Goal: Find specific page/section: Find specific page/section

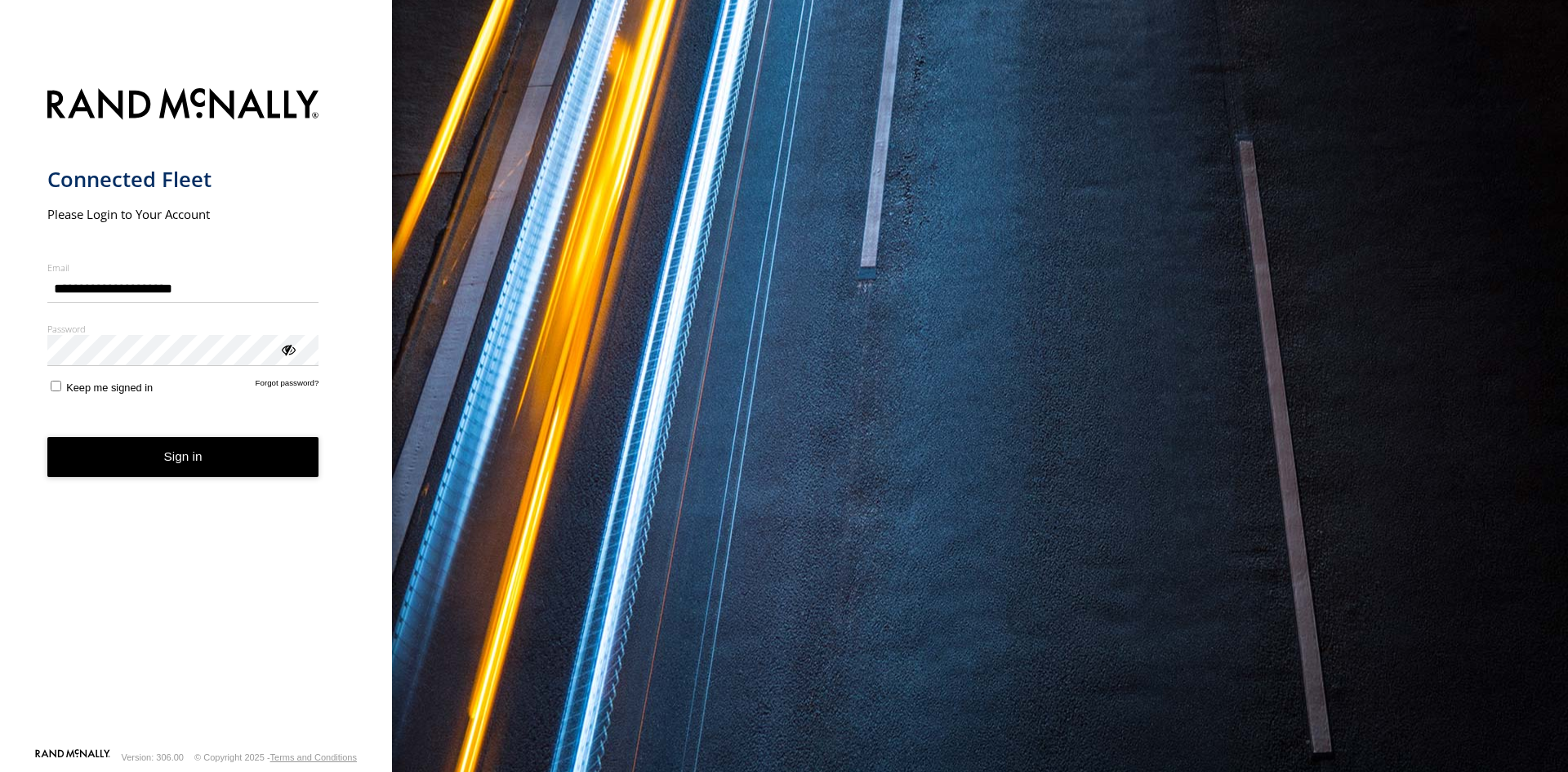
click at [217, 457] on button "Sign in" at bounding box center [184, 457] width 272 height 40
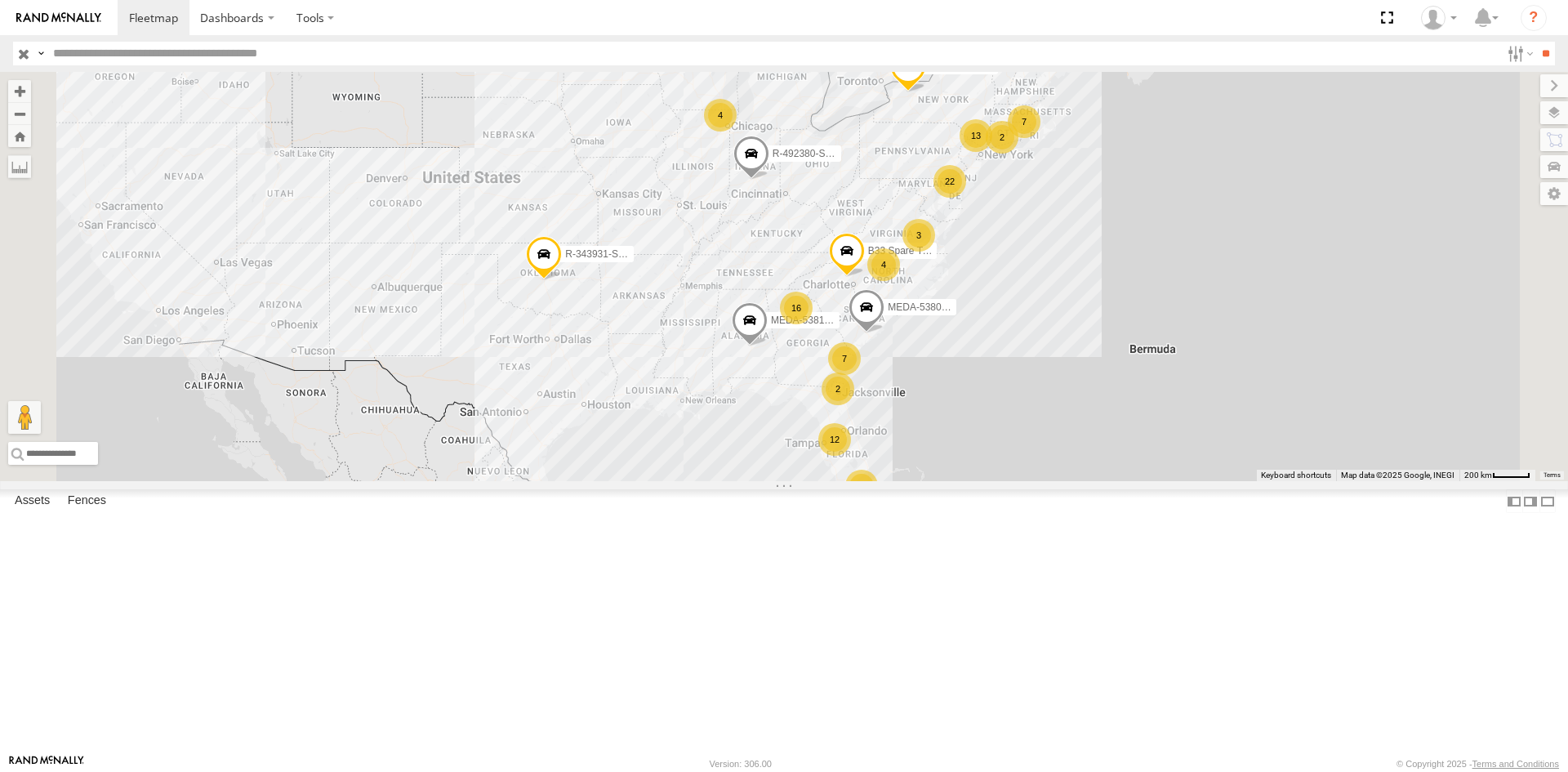
click at [502, 66] on header "Search Query Asset ID Asset Label Registration Manufacturer Model VIN Job ID" at bounding box center [784, 53] width 1568 height 36
click at [501, 56] on input "text" at bounding box center [773, 53] width 1453 height 23
type input "******"
click at [1536, 42] on input "**" at bounding box center [1546, 53] width 19 height 23
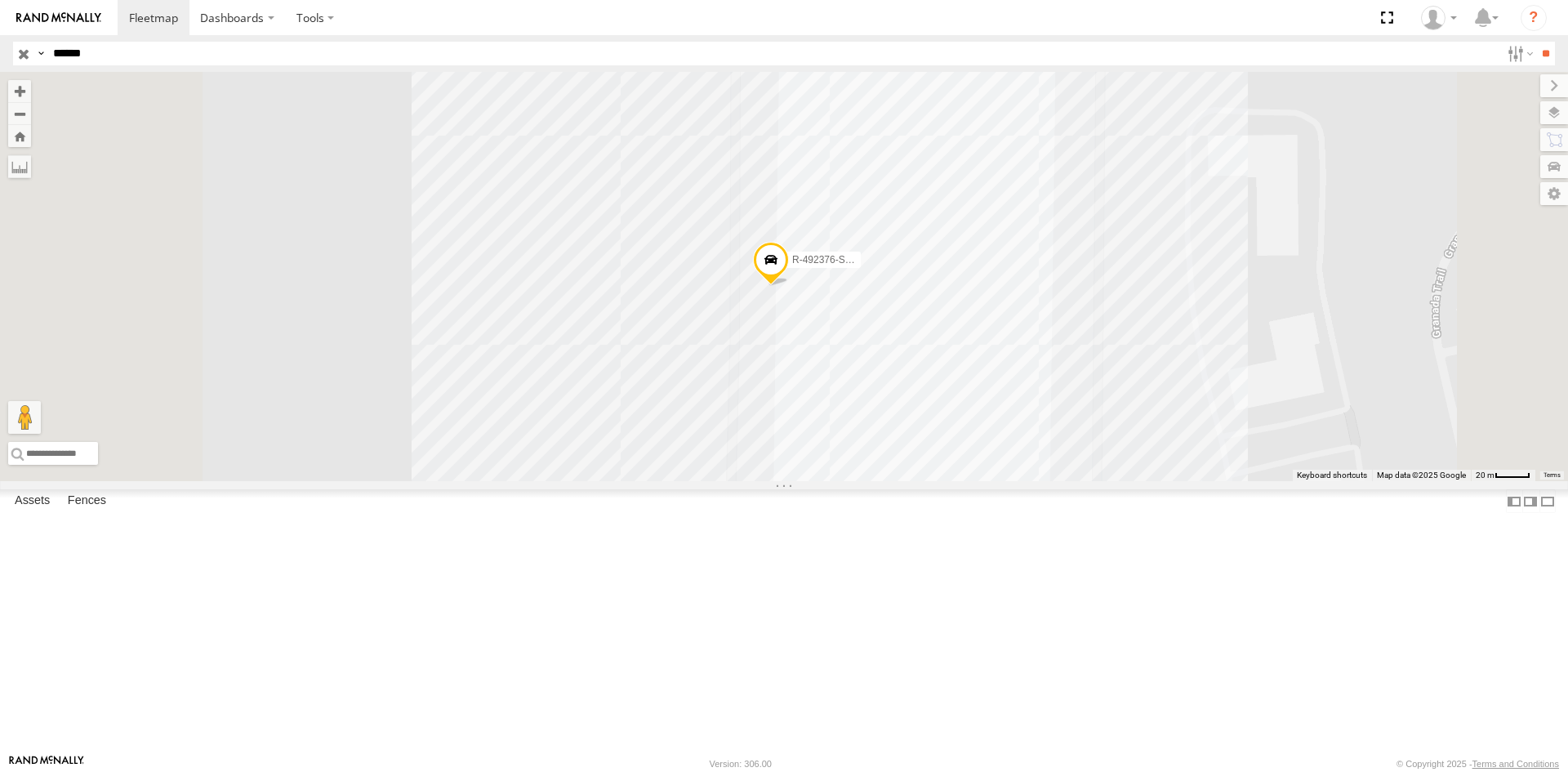
click at [789, 286] on span at bounding box center [771, 263] width 36 height 44
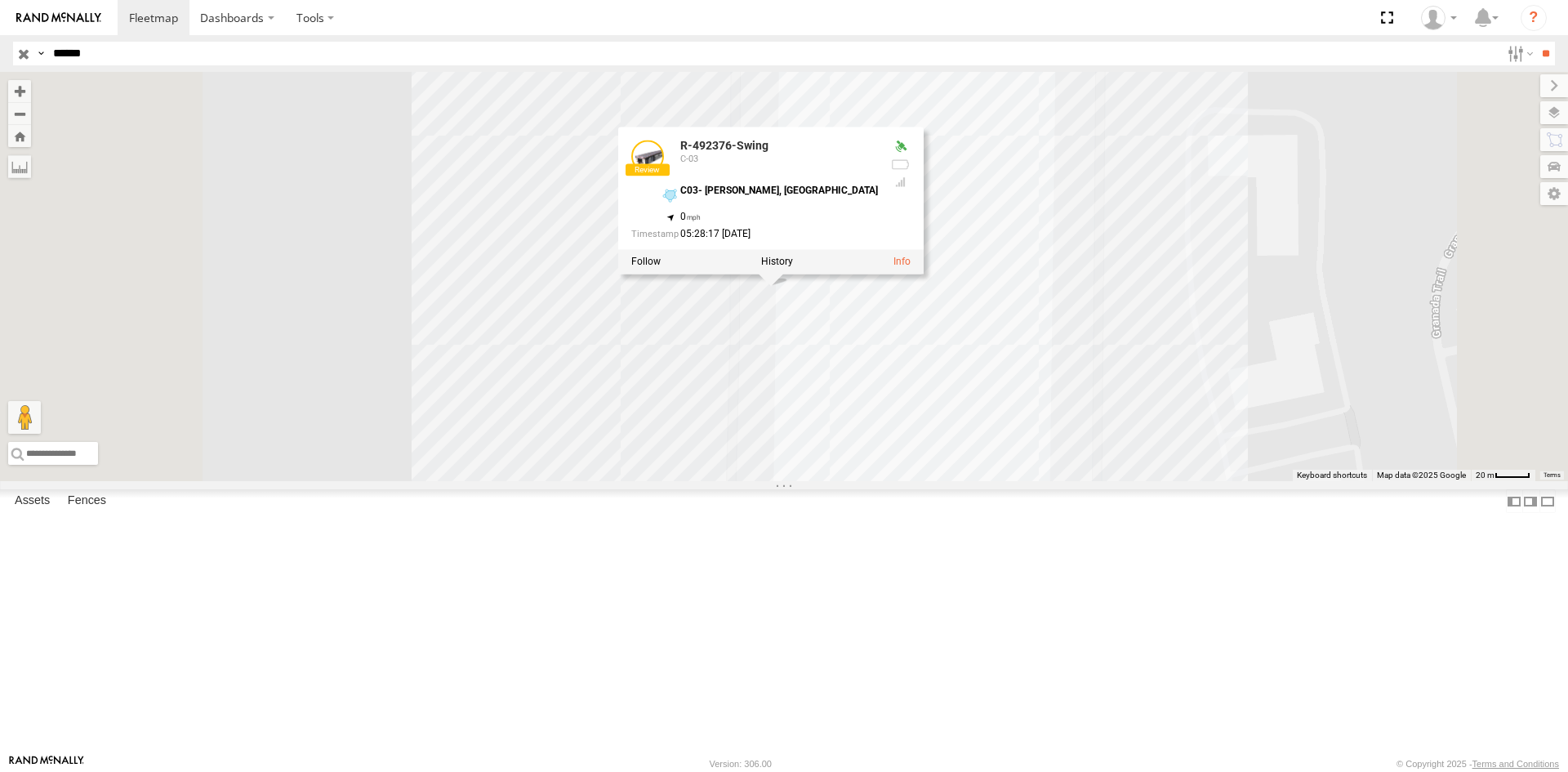
click at [1003, 464] on div "R-492376-Swing R-492376-Swing C-03 C03- [PERSON_NAME], GA 33.3882 , -84.15154 0…" at bounding box center [784, 276] width 1568 height 409
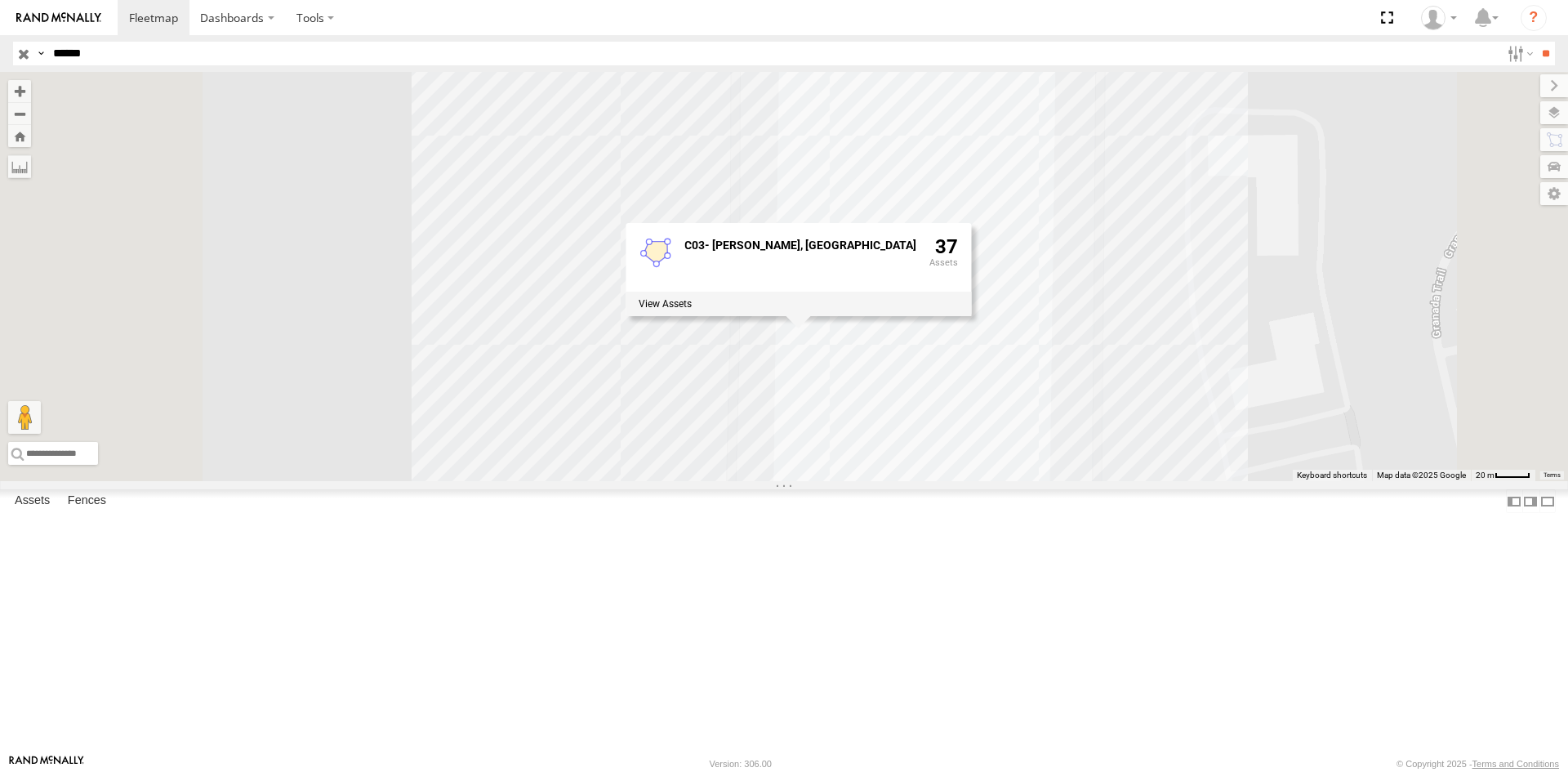
drag, startPoint x: 681, startPoint y: 491, endPoint x: 696, endPoint y: 483, distance: 17.0
click at [683, 481] on div "R-492376-Swing C03- [PERSON_NAME], [GEOGRAPHIC_DATA] 37" at bounding box center [784, 276] width 1568 height 409
click at [741, 460] on div "R-492376-Swing C03- [PERSON_NAME], [GEOGRAPHIC_DATA] 37" at bounding box center [784, 276] width 1568 height 409
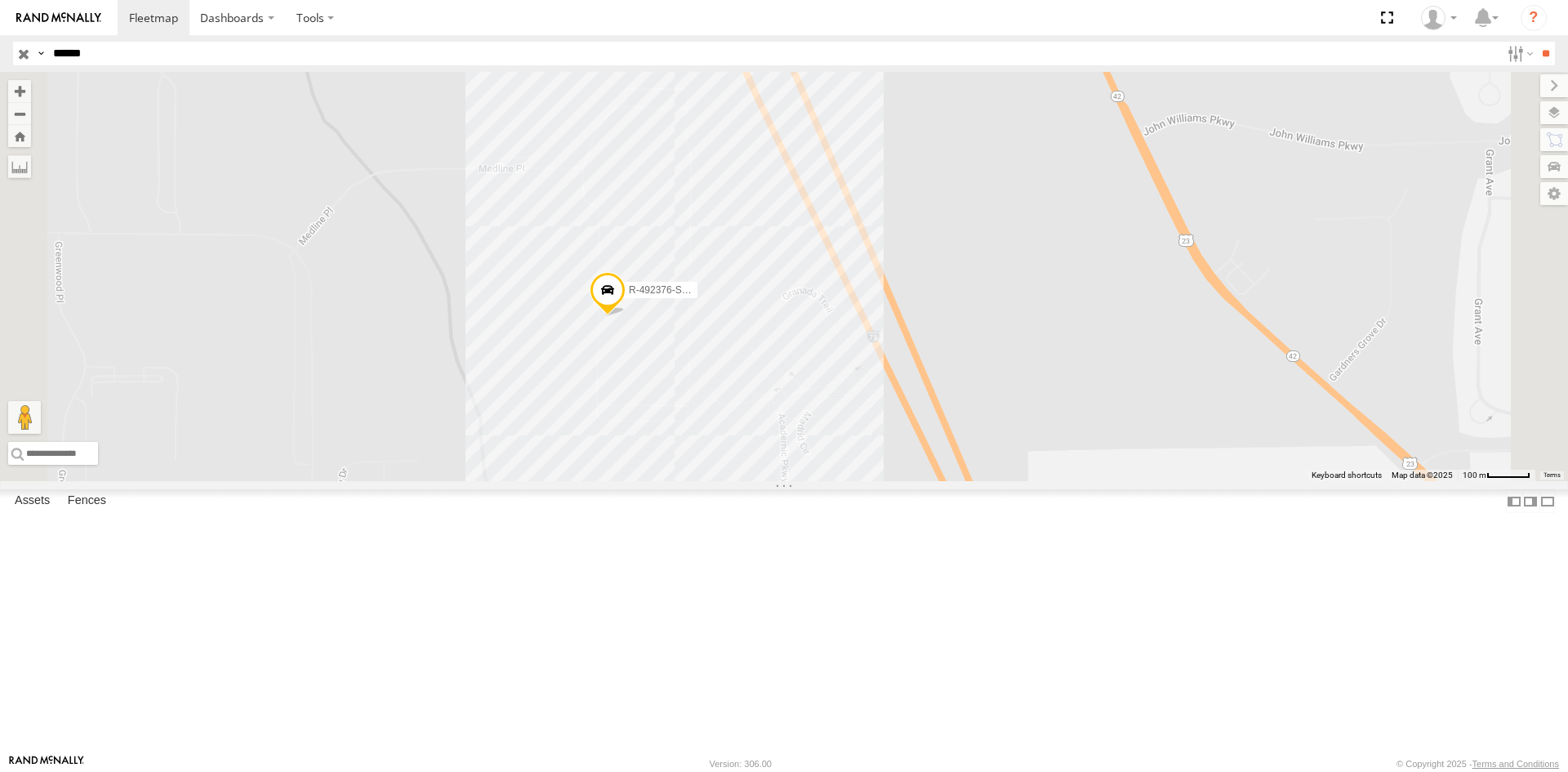
drag, startPoint x: 721, startPoint y: 390, endPoint x: 734, endPoint y: 438, distance: 49.7
click at [734, 438] on div "R-492376-Swing" at bounding box center [784, 276] width 1568 height 409
drag, startPoint x: 110, startPoint y: 59, endPoint x: -156, endPoint y: 52, distance: 266.1
click at [0, 52] on html "Dashboards" at bounding box center [784, 386] width 1568 height 772
click at [462, 56] on input "text" at bounding box center [773, 53] width 1453 height 23
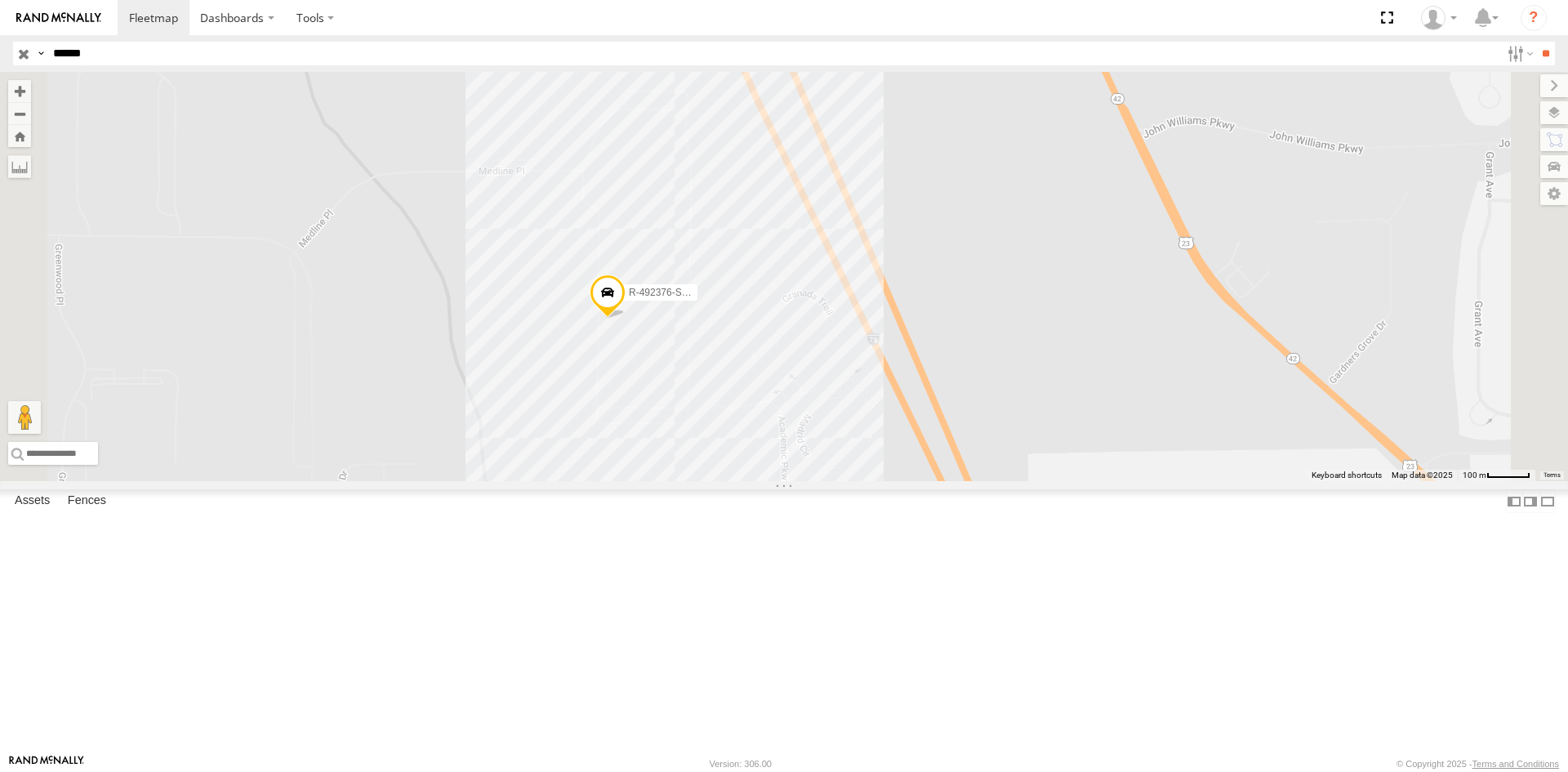
type input "******"
click at [1536, 42] on input "**" at bounding box center [1546, 53] width 19 height 23
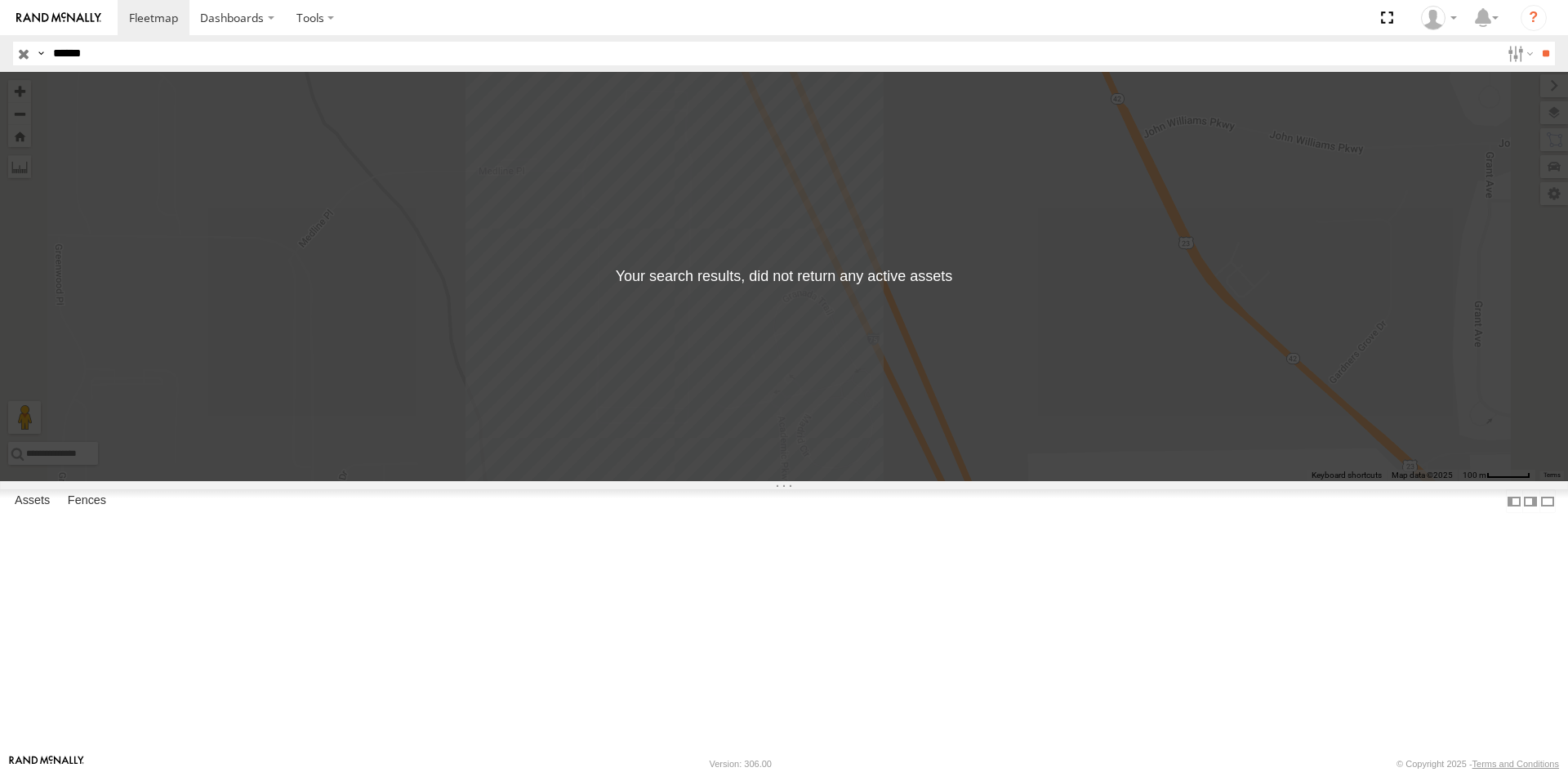
click at [0, 0] on span "C-03" at bounding box center [0, 0] width 0 height 0
click at [1536, 54] on input "**" at bounding box center [1546, 53] width 19 height 23
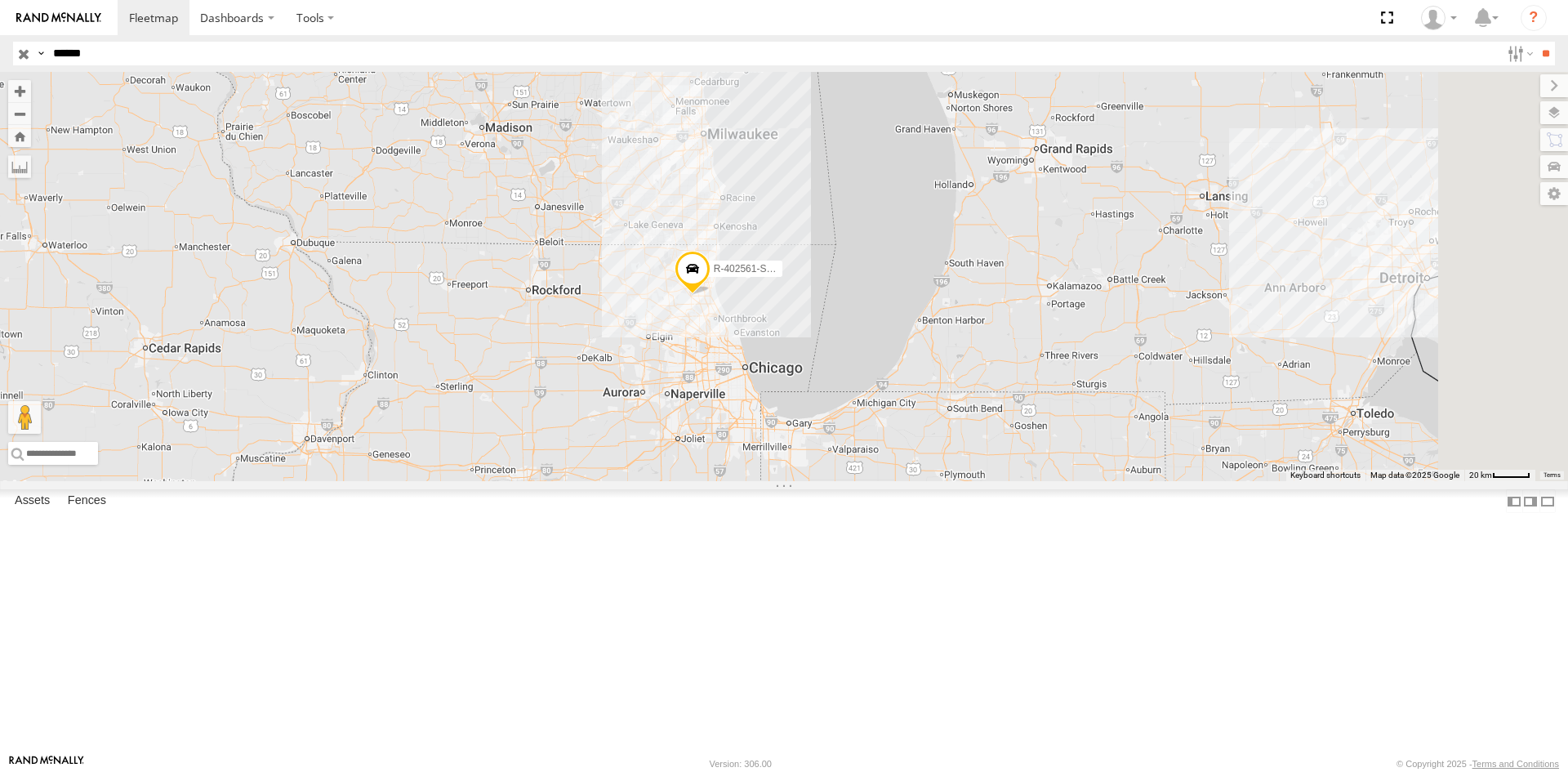
drag, startPoint x: 1020, startPoint y: 327, endPoint x: 991, endPoint y: 441, distance: 117.6
click at [991, 441] on div "R-402561-Swing" at bounding box center [784, 276] width 1568 height 409
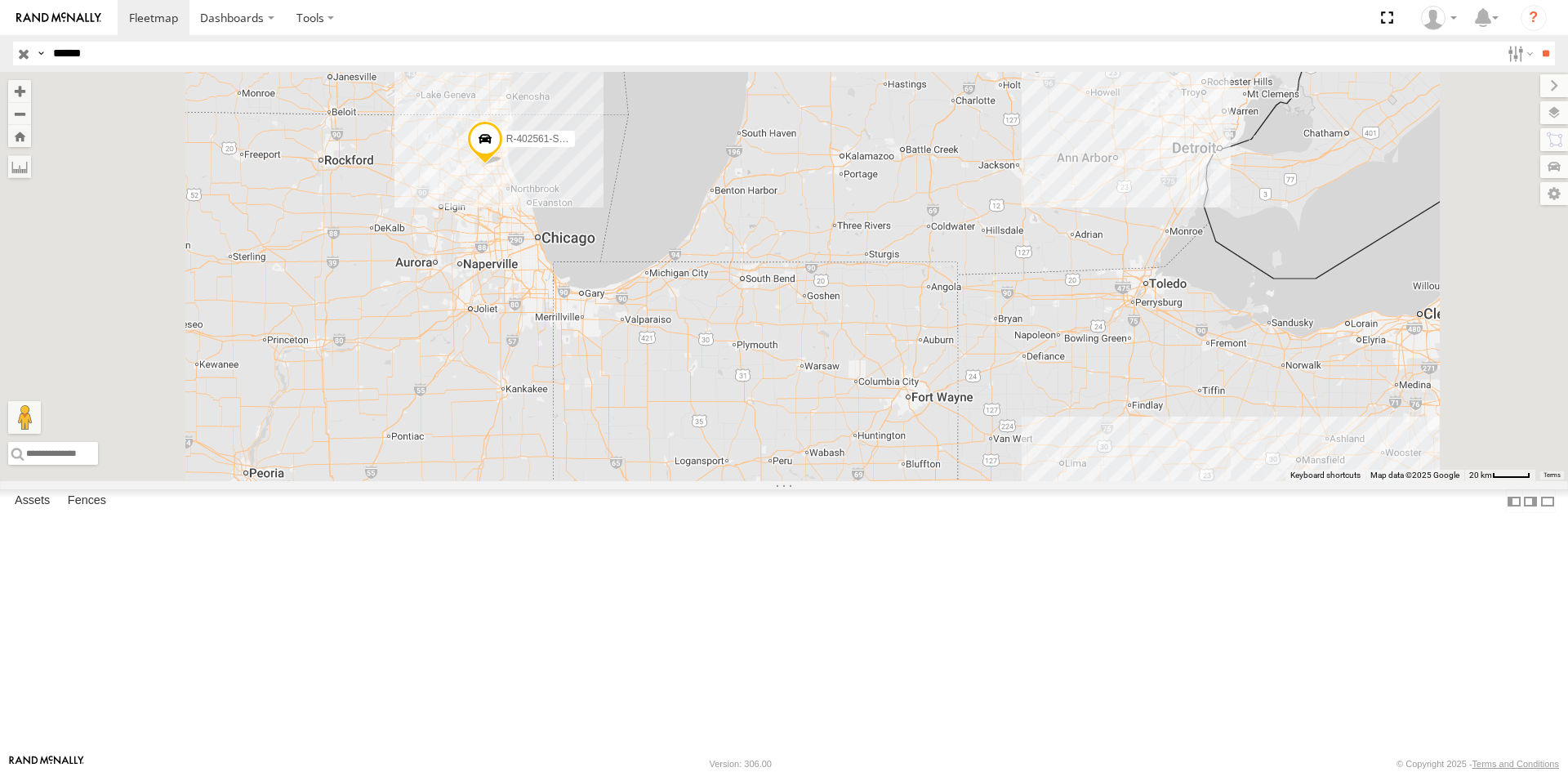
click at [17, 54] on input "button" at bounding box center [23, 53] width 21 height 23
click at [1503, 53] on label at bounding box center [1519, 53] width 35 height 23
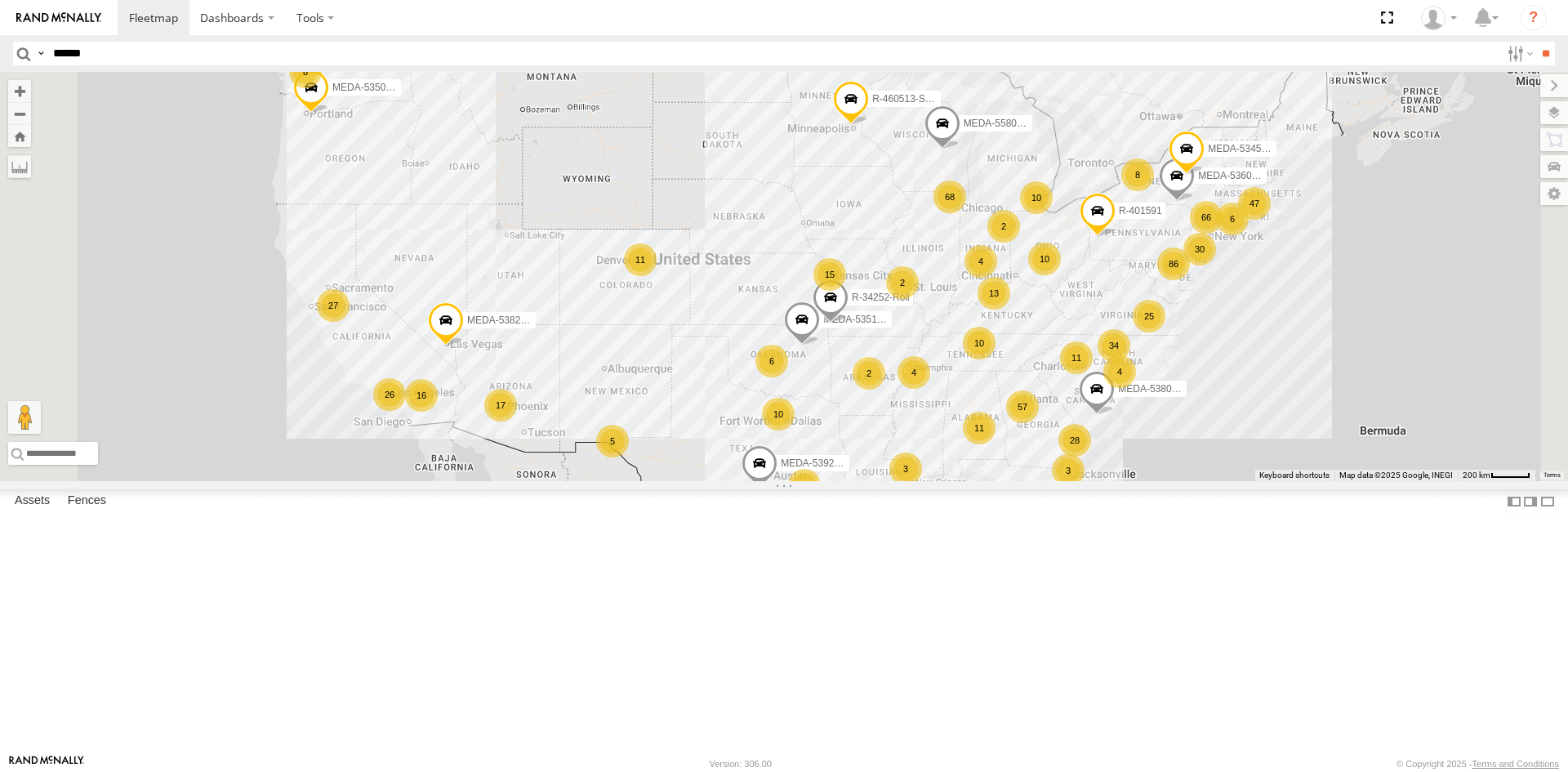
click at [0, 0] on span "C-03" at bounding box center [0, 0] width 0 height 0
click at [1540, 58] on input "**" at bounding box center [1546, 53] width 19 height 23
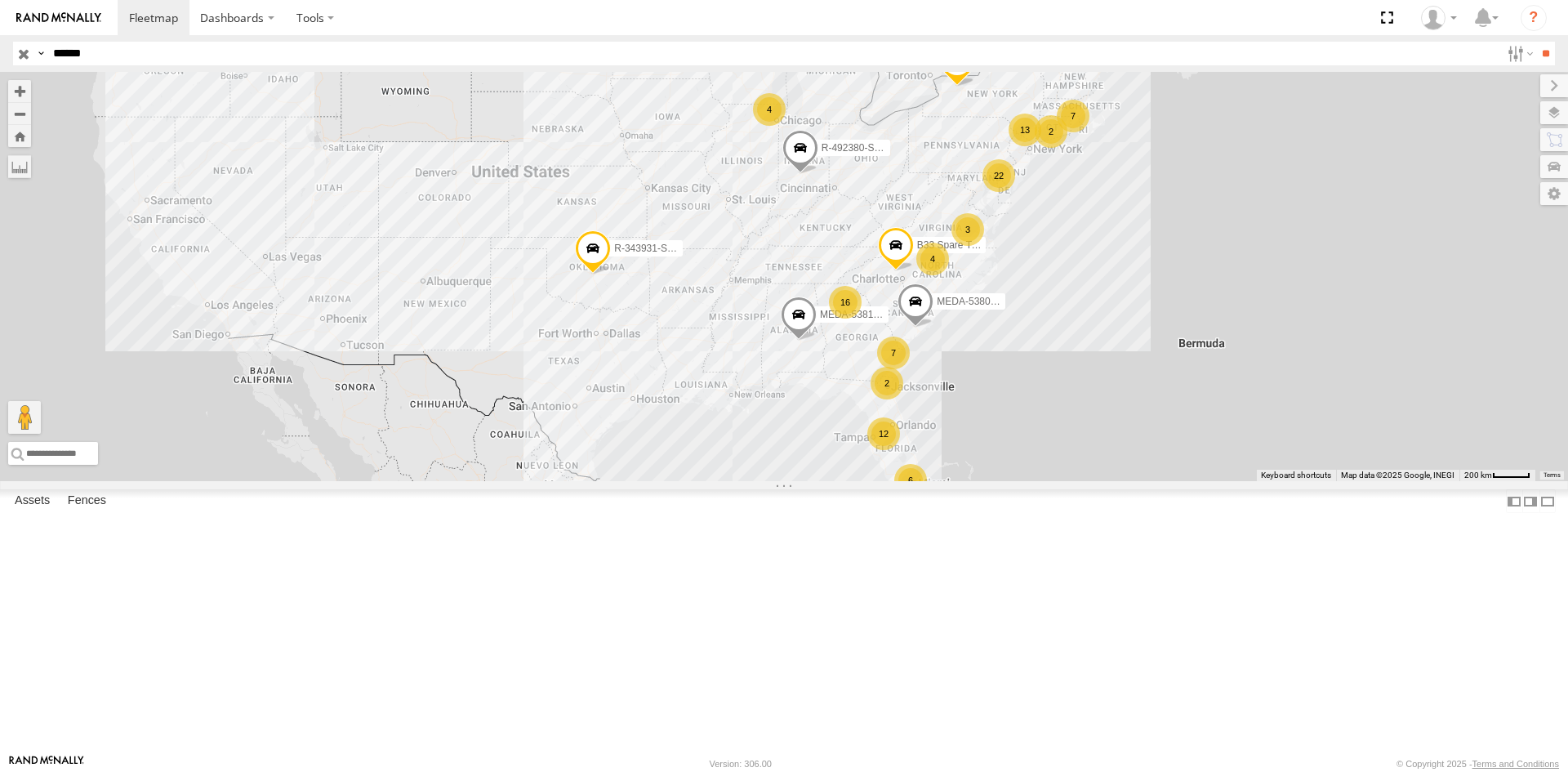
drag, startPoint x: 894, startPoint y: 458, endPoint x: 962, endPoint y: 447, distance: 68.9
click at [962, 447] on div "13 16 6 22 MEDA-538005-Swing 4 7 12 7 3 R-492380-Swing MEDA-378303-Swing 2 MEDA…" at bounding box center [784, 276] width 1568 height 409
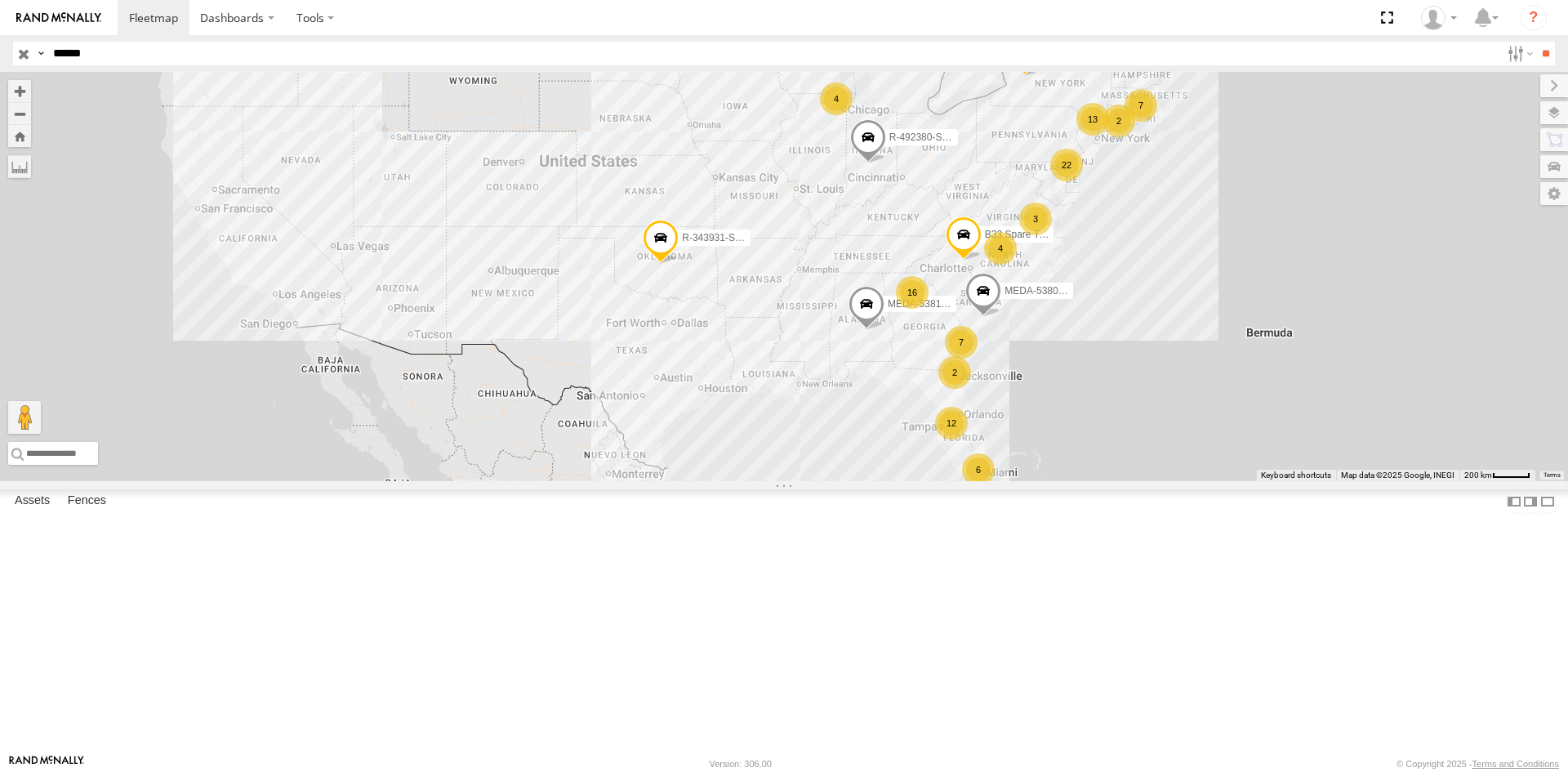
drag, startPoint x: 1259, startPoint y: 497, endPoint x: 1177, endPoint y: 527, distance: 87.3
click at [1177, 481] on div "13 16 6 22 MEDA-538005-Swing 4 7 12 7 3 R-492380-Swing MEDA-378303-Swing 2 MEDA…" at bounding box center [784, 276] width 1568 height 409
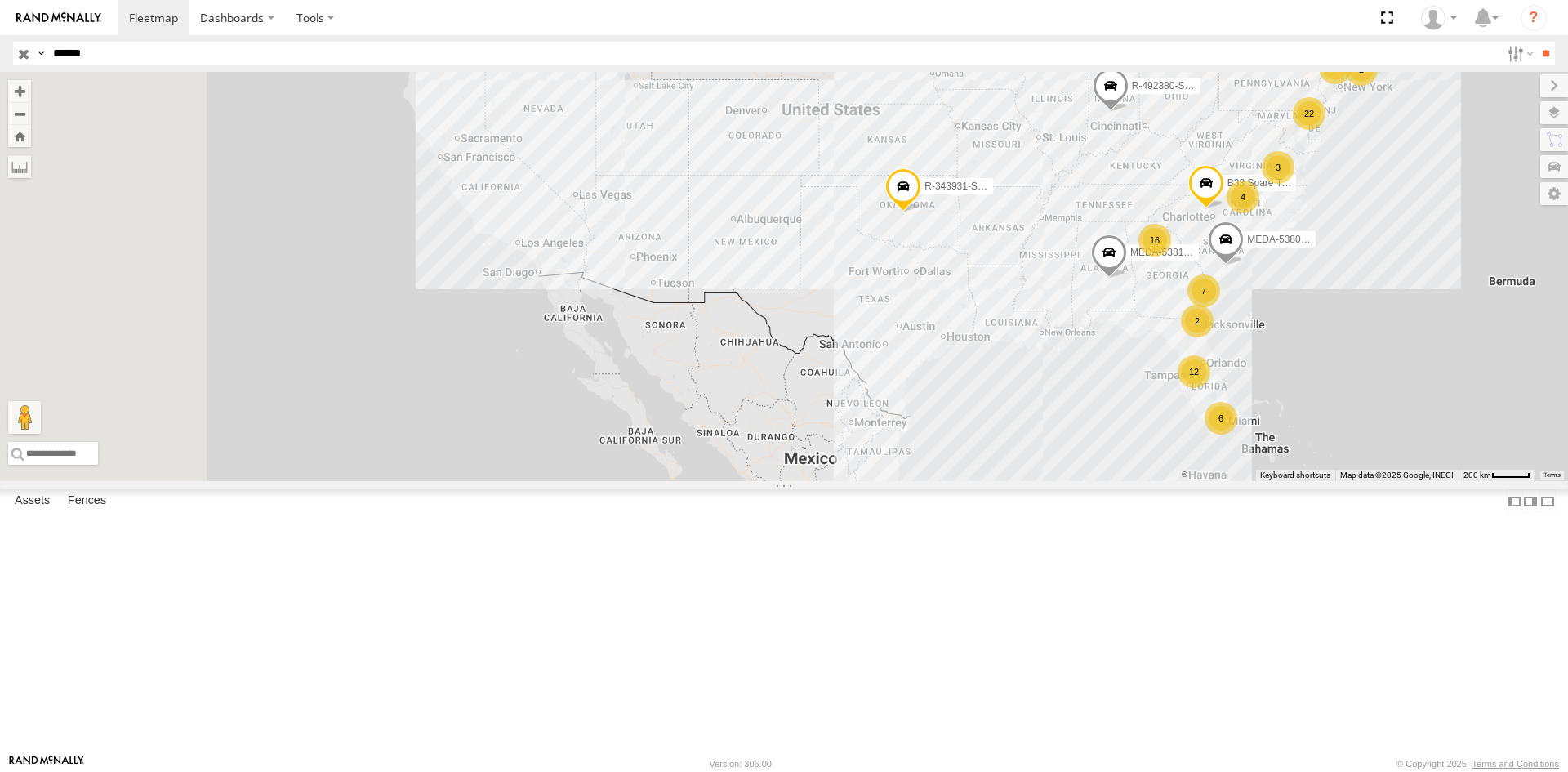
drag, startPoint x: 676, startPoint y: 465, endPoint x: 1006, endPoint y: 380, distance: 340.8
click at [1006, 380] on div "13 16 6 22 MEDA-538005-Swing 4 7 12 7 3 R-492380-Swing MEDA-378303-Swing 2 MEDA…" at bounding box center [784, 276] width 1568 height 409
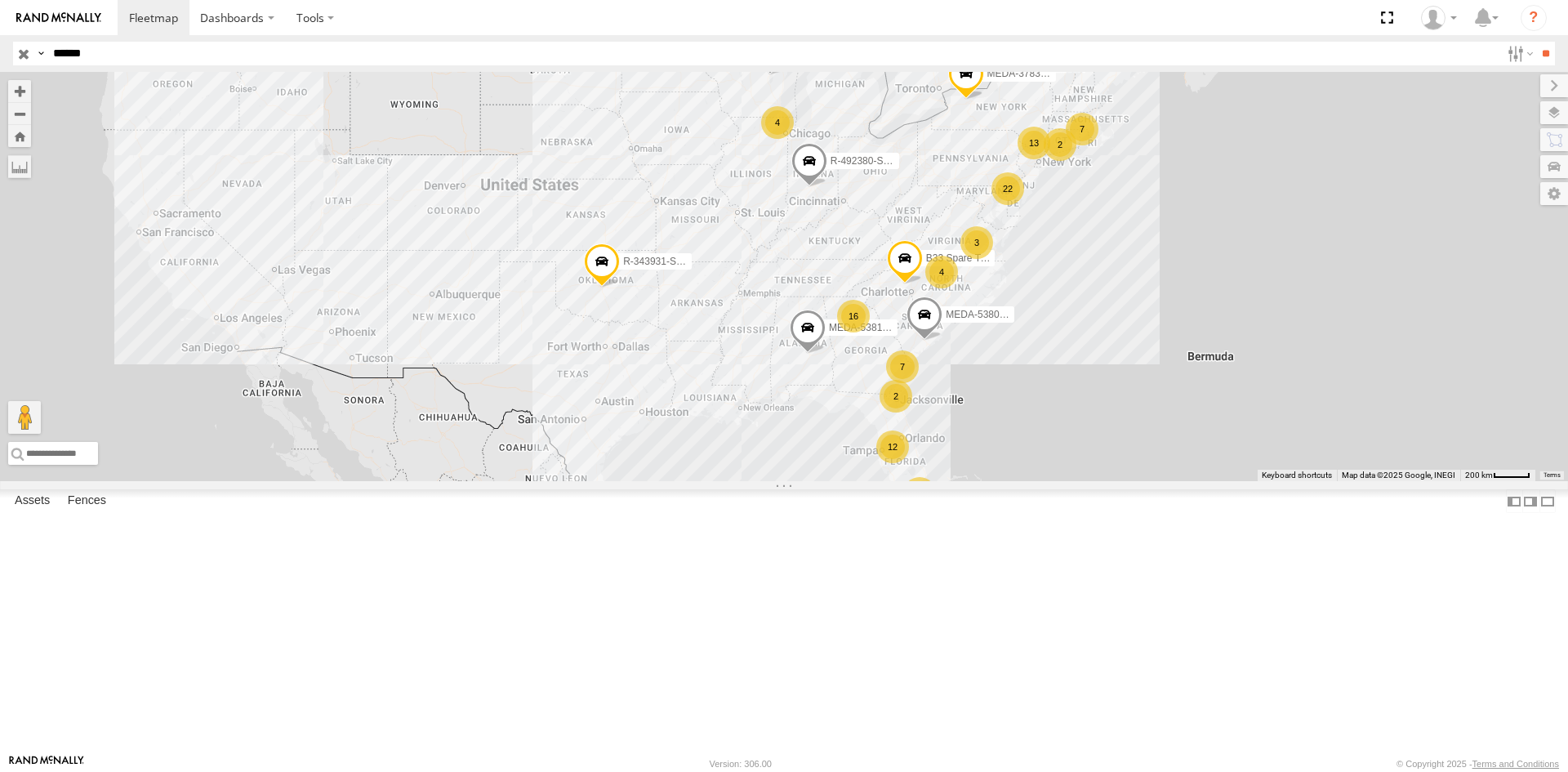
drag, startPoint x: 1011, startPoint y: 385, endPoint x: 705, endPoint y: 458, distance: 314.6
click at [706, 464] on div "13 16 6 22 MEDA-538005-Swing 4 7 12 7 3 R-492380-Swing MEDA-378303-Swing 2 MEDA…" at bounding box center [784, 276] width 1568 height 409
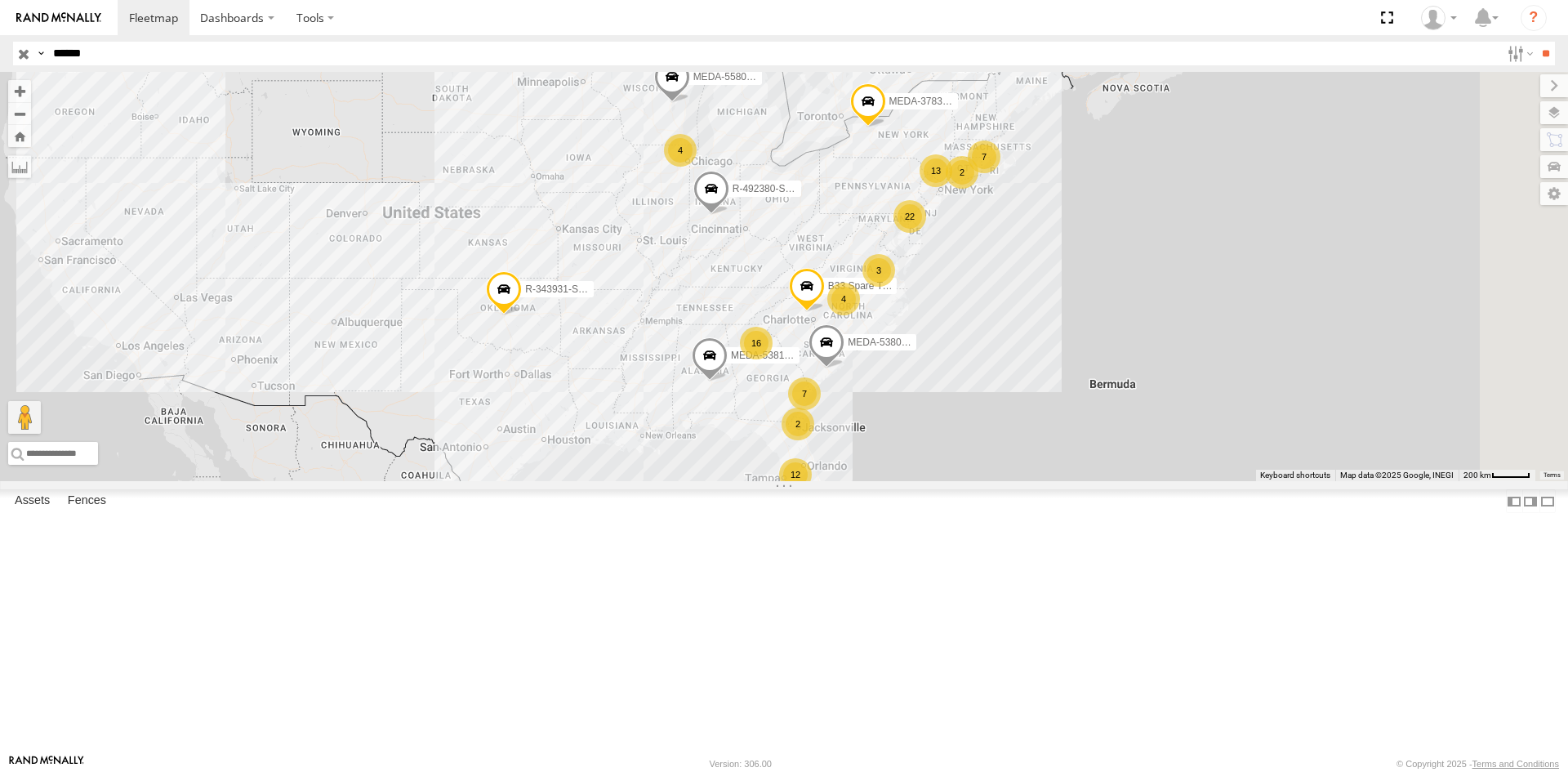
drag, startPoint x: 937, startPoint y: 421, endPoint x: 910, endPoint y: 363, distance: 64.0
click at [910, 363] on div "13 16 6 22 MEDA-538005-Swing 4 7 12 7 3 R-492380-Swing MEDA-378303-Swing 2 MEDA…" at bounding box center [784, 276] width 1568 height 409
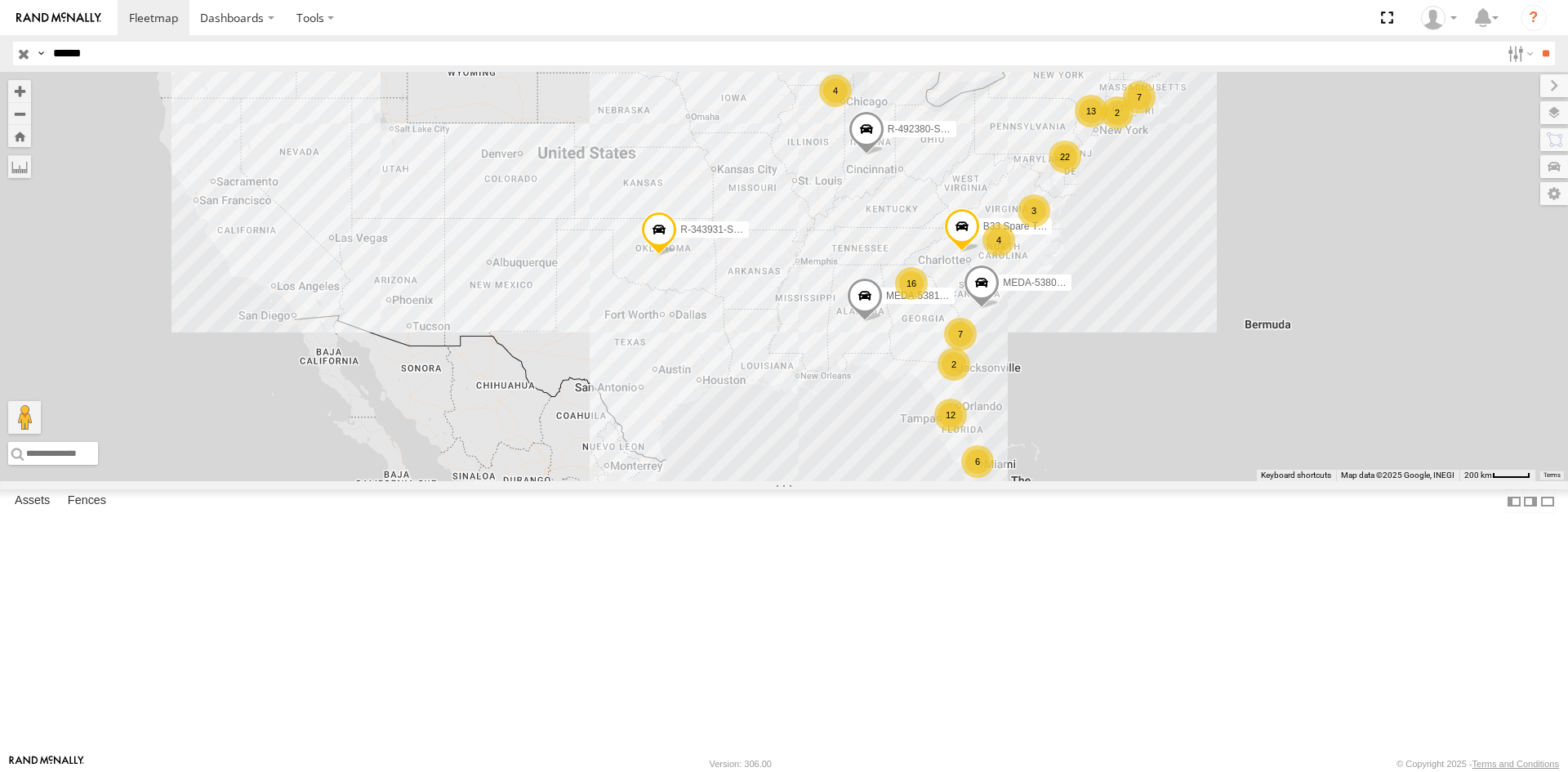
drag, startPoint x: 633, startPoint y: 420, endPoint x: 811, endPoint y: 395, distance: 179.7
click at [811, 395] on div "13 16 6 22 MEDA-538005-Swing 4 7 12 7 3 R-492380-Swing MEDA-378303-Swing 2 MEDA…" at bounding box center [784, 276] width 1568 height 409
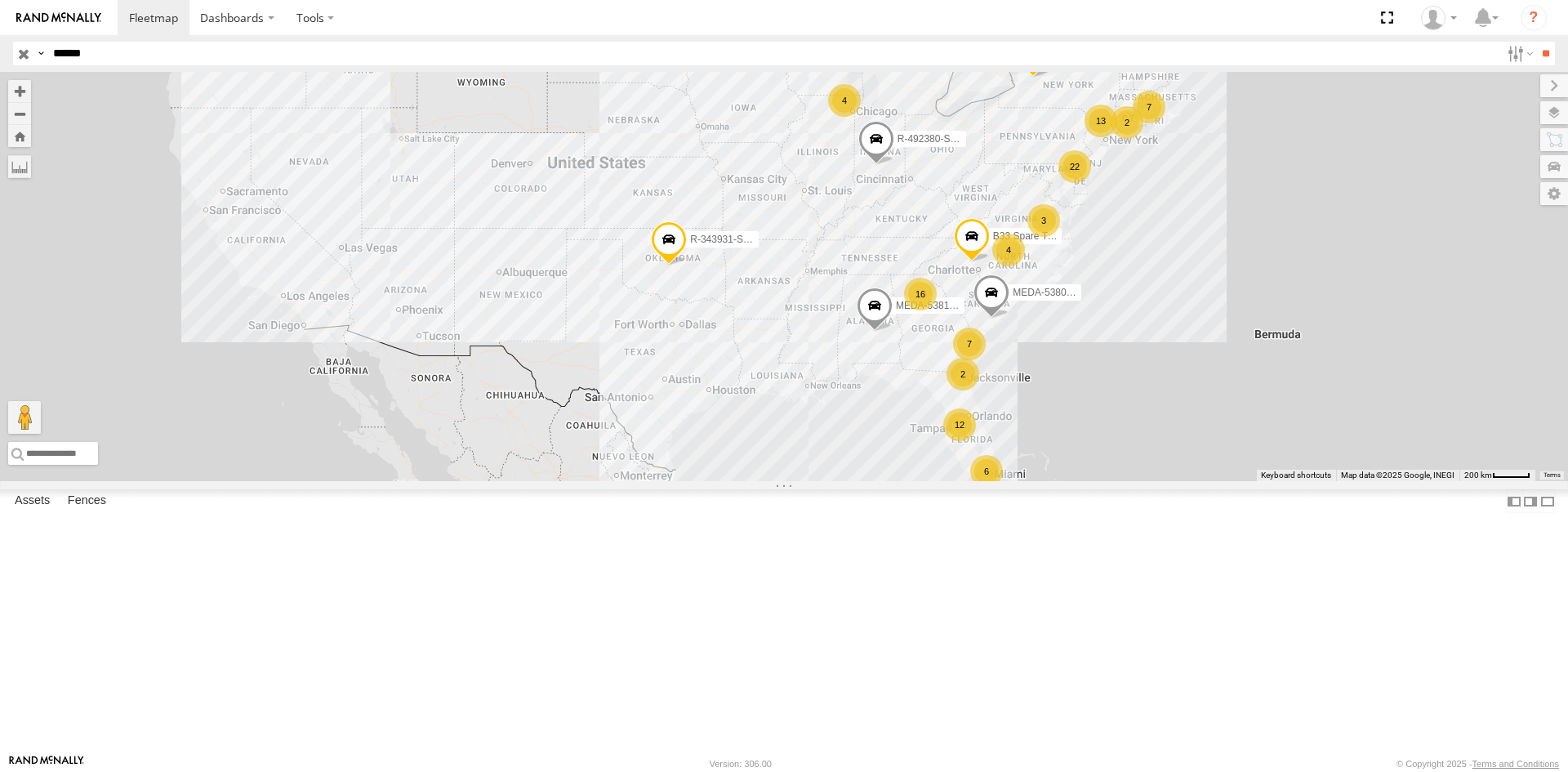
drag, startPoint x: 1165, startPoint y: 412, endPoint x: 928, endPoint y: 531, distance: 265.2
click at [926, 481] on div "13 16 6 22 MEDA-538005-Swing 4 7 12 7 3 R-492380-Swing MEDA-378303-Swing 2 MEDA…" at bounding box center [784, 276] width 1568 height 409
